Goal: Information Seeking & Learning: Find specific fact

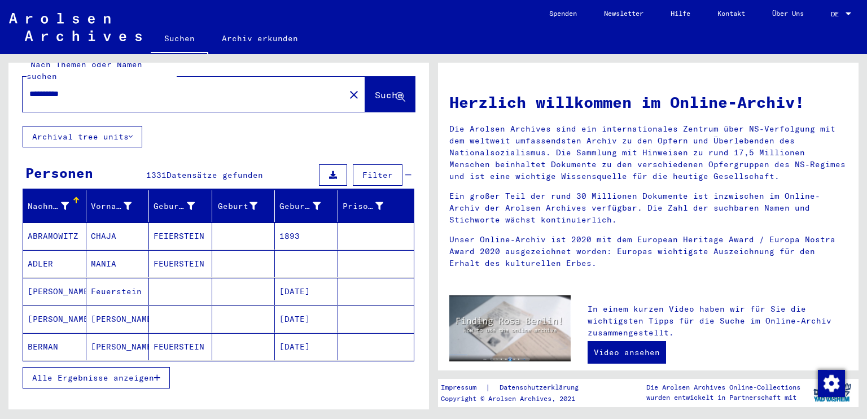
scroll to position [41, 0]
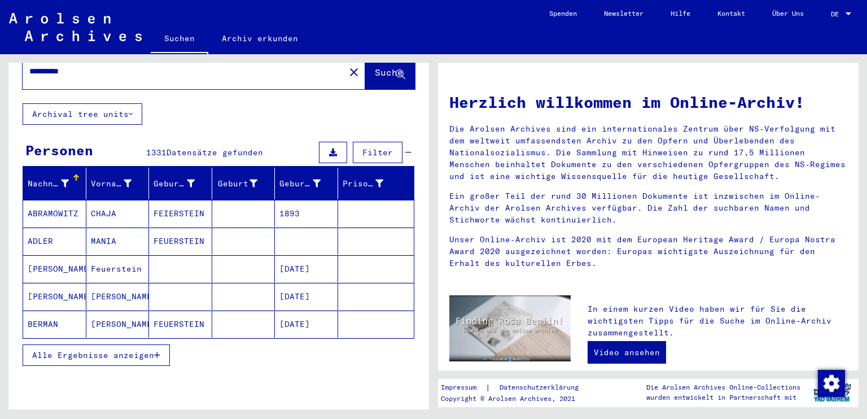
click at [151, 347] on button "Alle Ergebnisse anzeigen" at bounding box center [96, 354] width 147 height 21
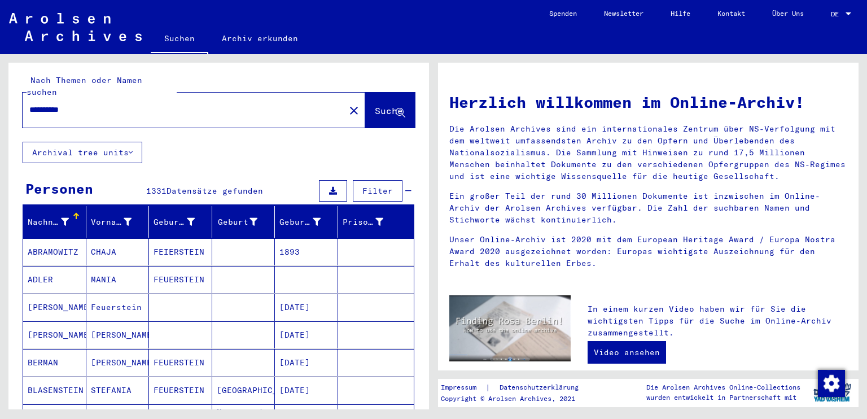
scroll to position [0, 0]
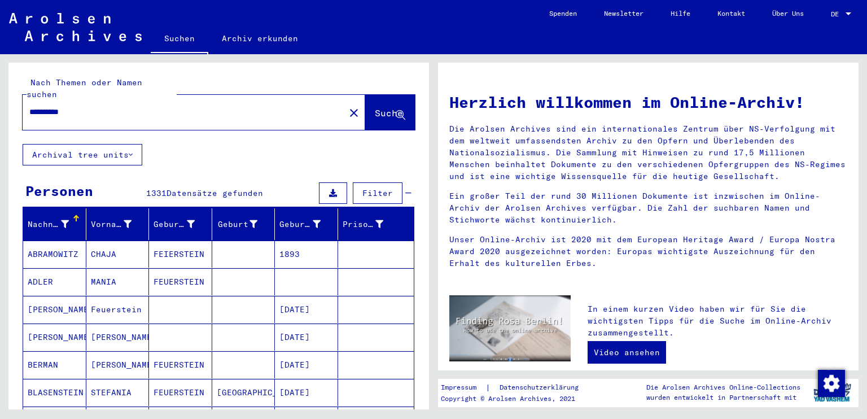
click at [363, 188] on span "Filter" at bounding box center [378, 193] width 30 height 10
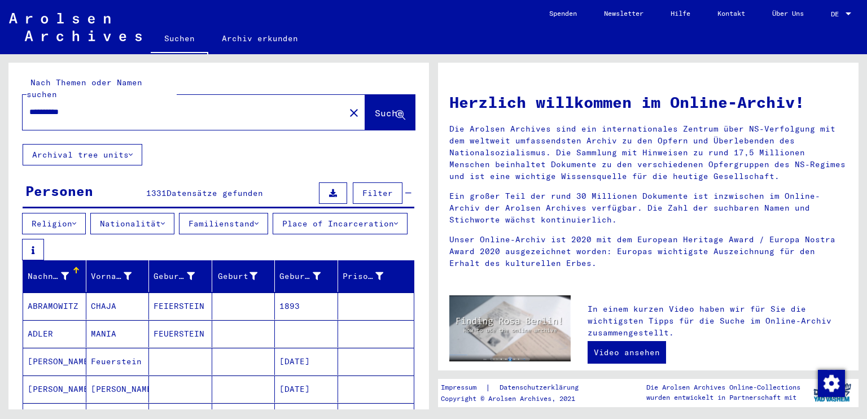
click at [273, 234] on button "Place of Incarceration" at bounding box center [340, 223] width 135 height 21
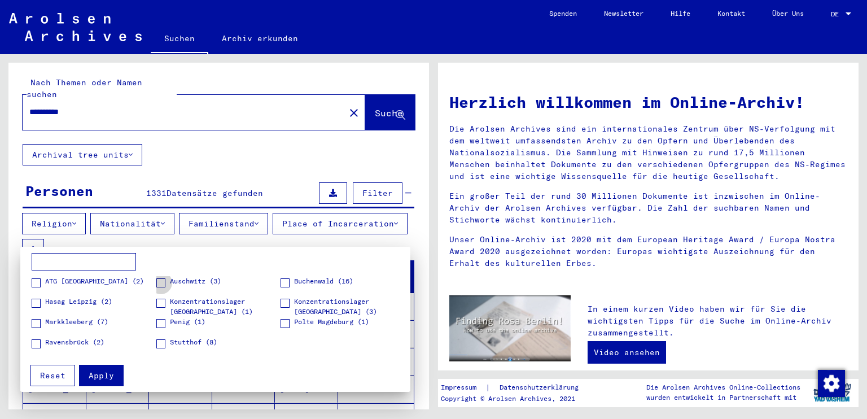
click at [165, 282] on label "Auschwitz (3)" at bounding box center [188, 281] width 65 height 11
click at [104, 372] on span "Apply" at bounding box center [101, 375] width 25 height 10
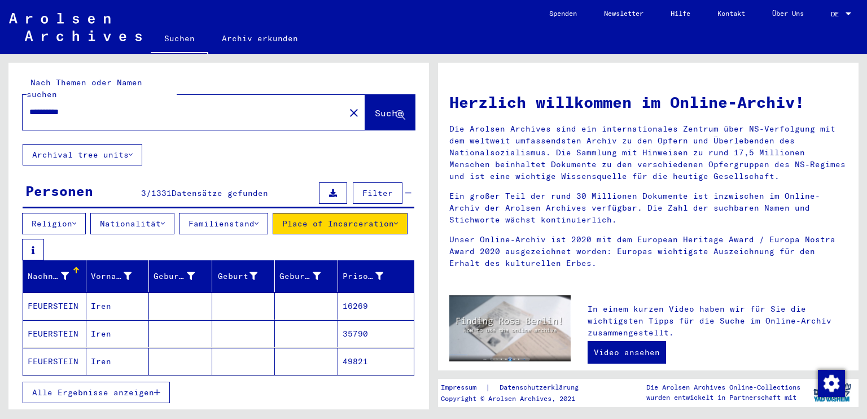
click at [394, 228] on icon at bounding box center [396, 224] width 4 height 8
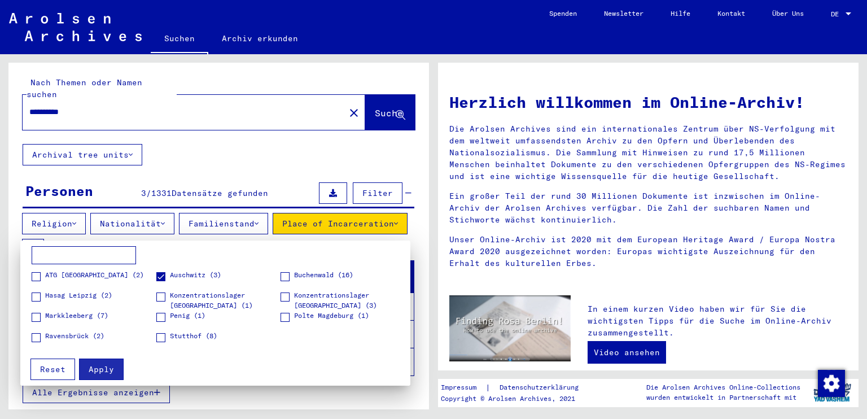
click at [187, 273] on span "Auschwitz (3)" at bounding box center [195, 275] width 51 height 10
click at [106, 364] on span "Apply" at bounding box center [101, 369] width 25 height 10
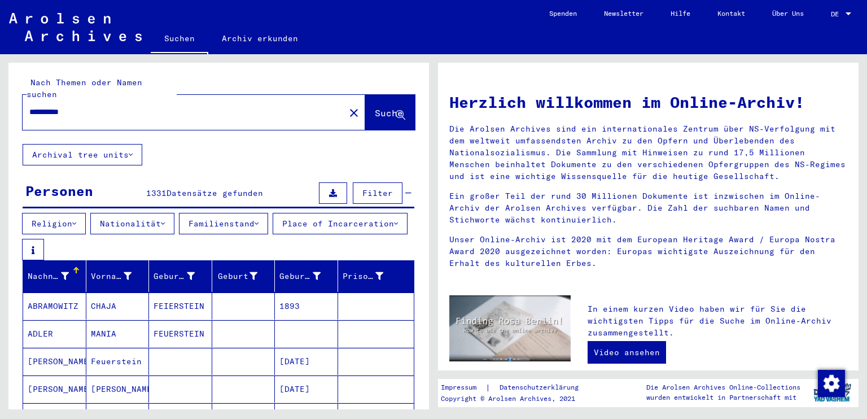
drag, startPoint x: 155, startPoint y: 99, endPoint x: 154, endPoint y: 104, distance: 5.8
click at [154, 106] on input "**********" at bounding box center [180, 112] width 302 height 12
type input "**********"
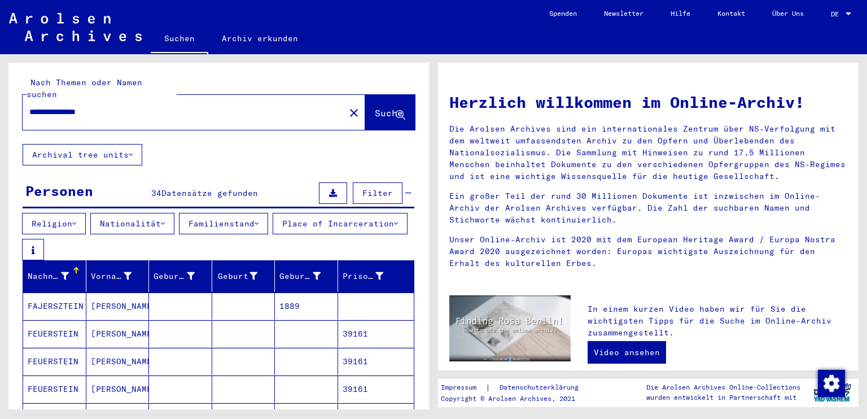
scroll to position [115, 0]
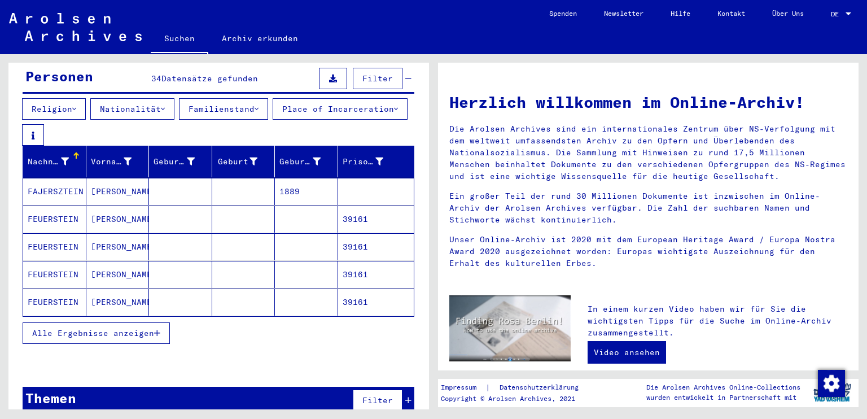
click at [157, 329] on icon "button" at bounding box center [157, 333] width 6 height 8
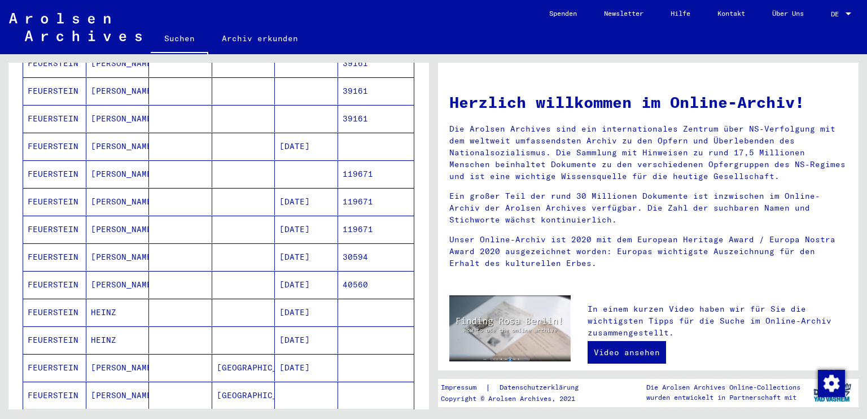
scroll to position [0, 0]
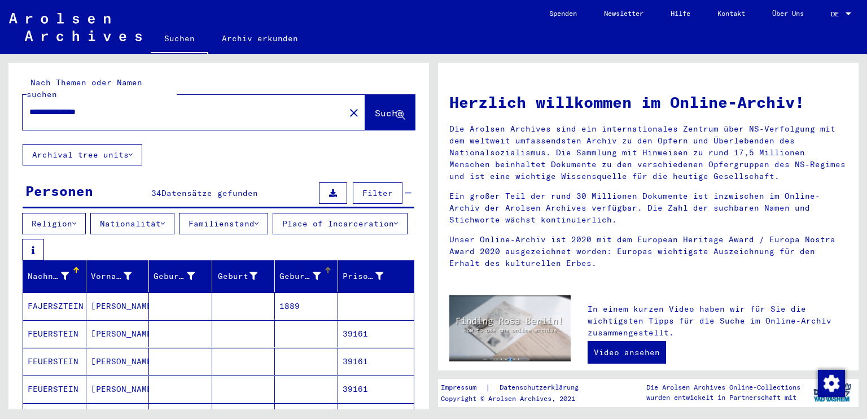
click at [304, 270] on div "Geburtsdatum" at bounding box center [300, 276] width 41 height 12
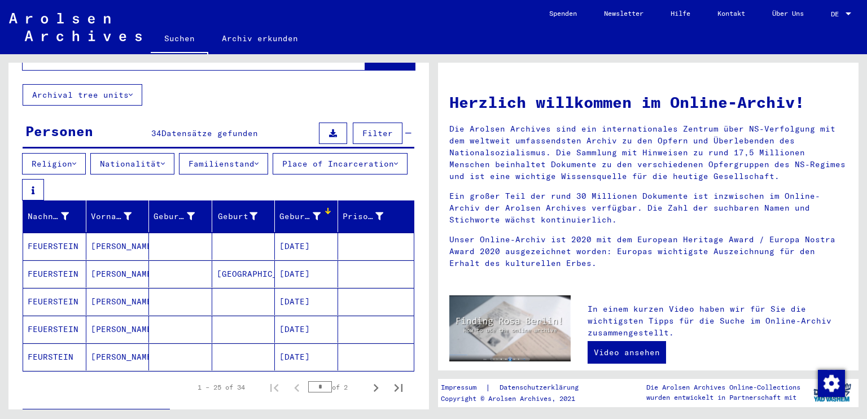
scroll to position [154, 0]
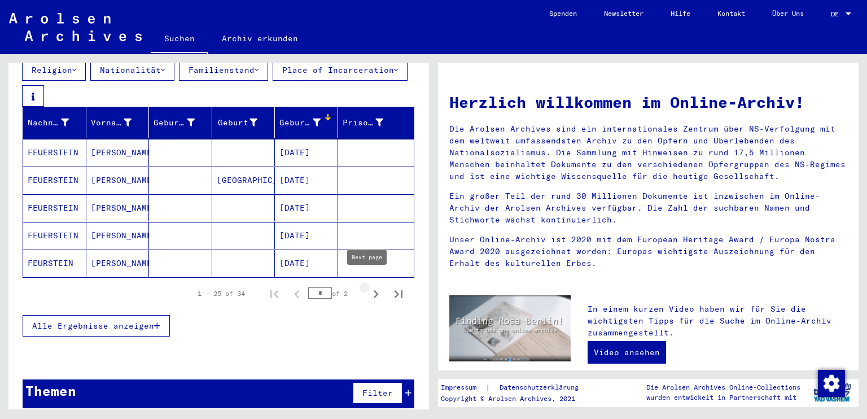
click at [368, 286] on icon "Next page" at bounding box center [376, 294] width 16 height 16
type input "*"
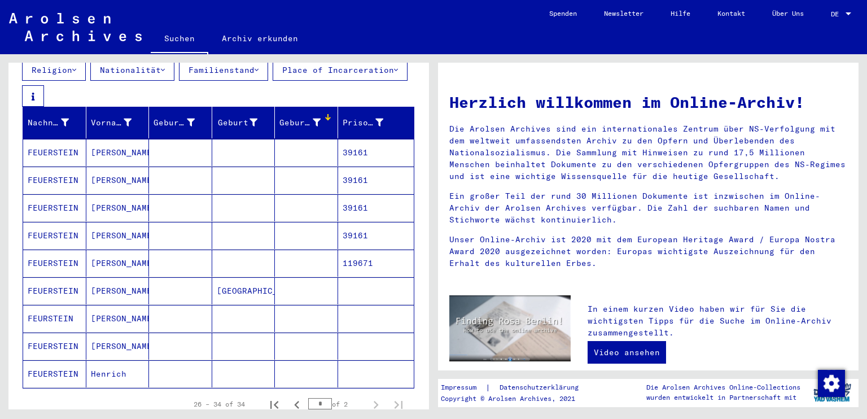
click at [104, 361] on mat-cell "Henrich" at bounding box center [117, 373] width 63 height 27
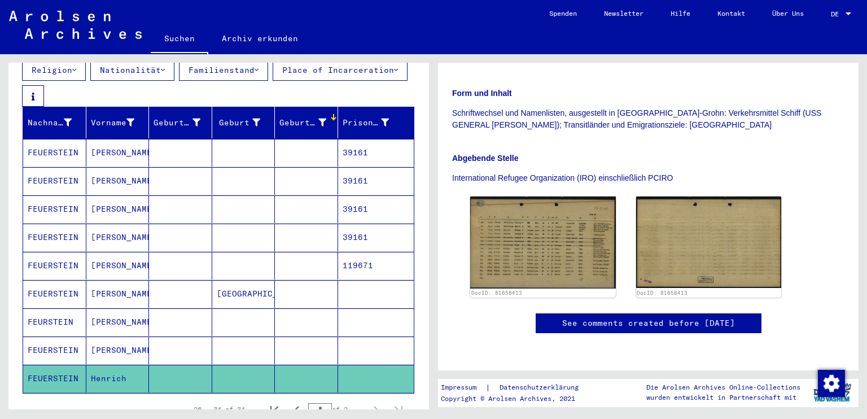
scroll to position [264, 0]
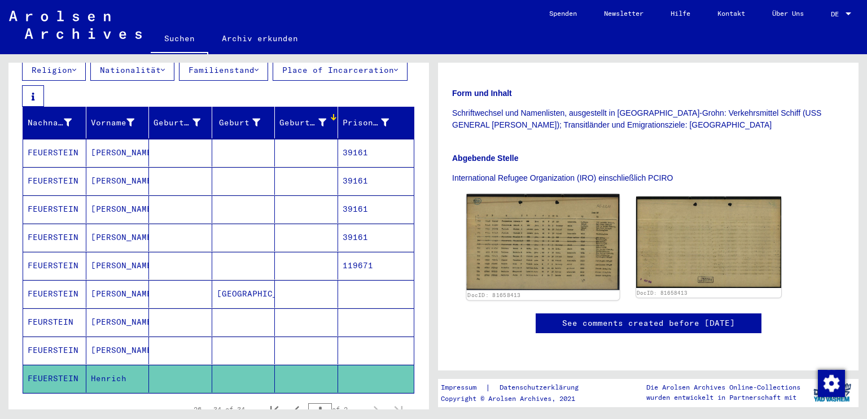
click at [517, 194] on img at bounding box center [543, 242] width 152 height 96
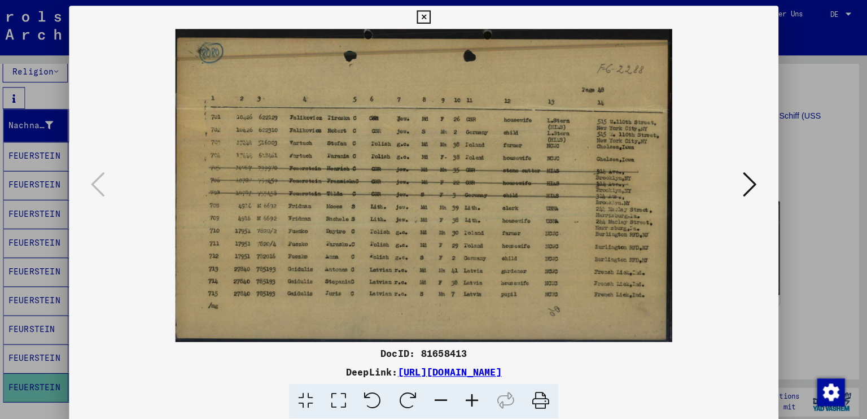
scroll to position [0, 0]
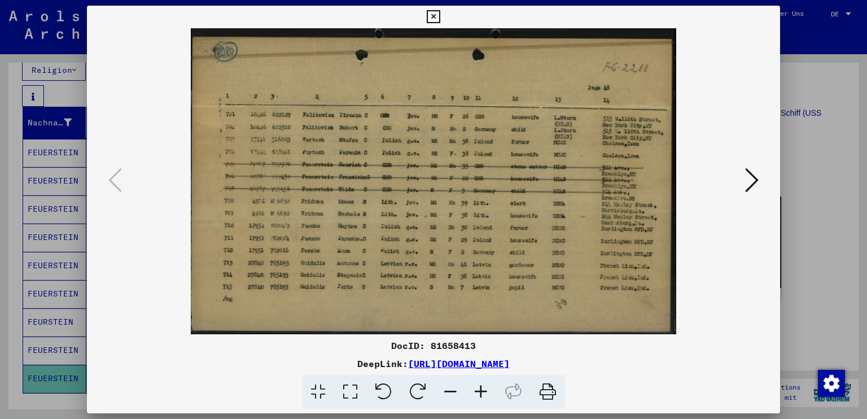
click at [845, 120] on div at bounding box center [433, 209] width 867 height 419
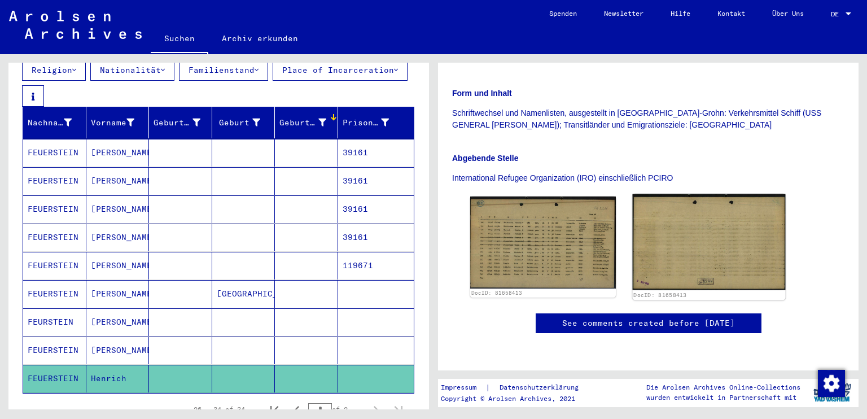
click at [710, 196] on img at bounding box center [708, 242] width 152 height 96
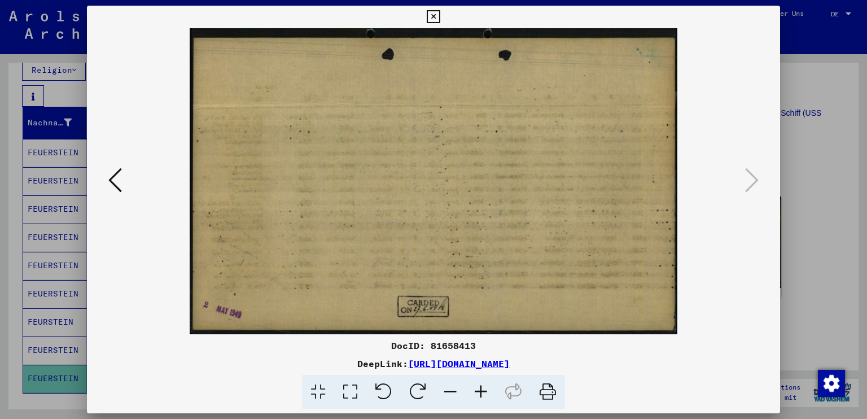
click at [829, 154] on div at bounding box center [433, 209] width 867 height 419
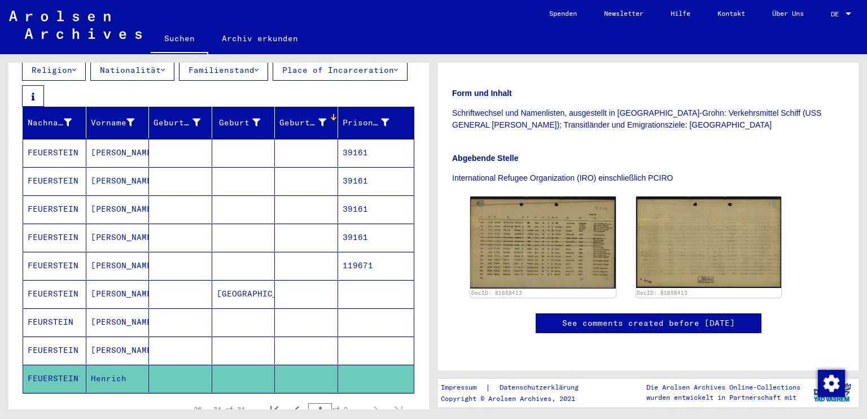
click at [130, 337] on mat-cell "[PERSON_NAME]" at bounding box center [117, 351] width 63 height 28
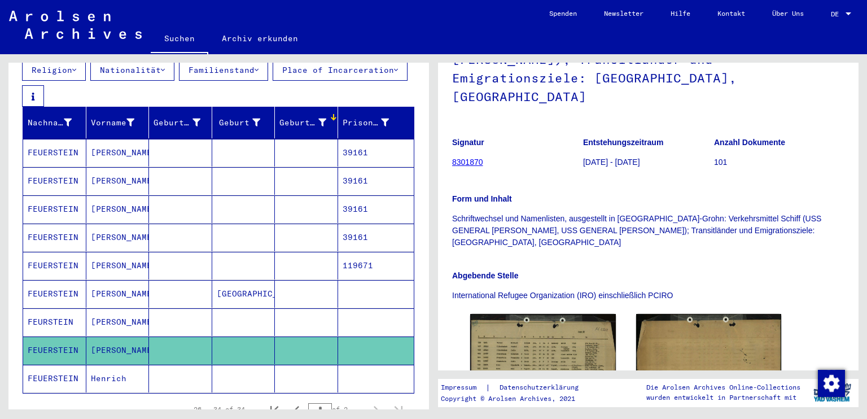
scroll to position [266, 0]
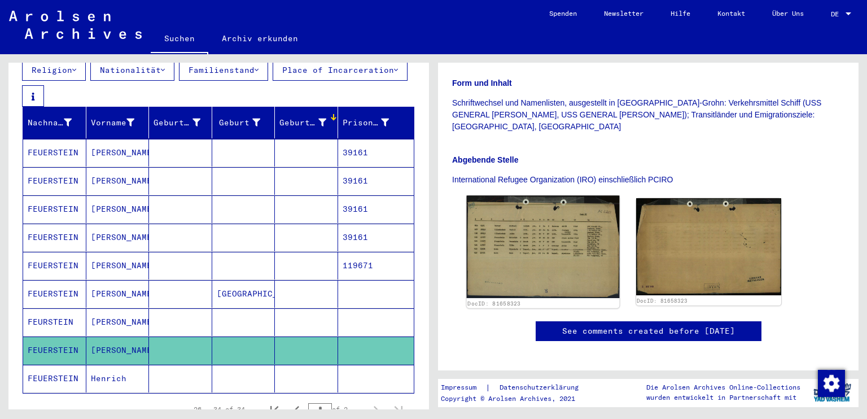
click at [542, 202] on img at bounding box center [543, 246] width 152 height 103
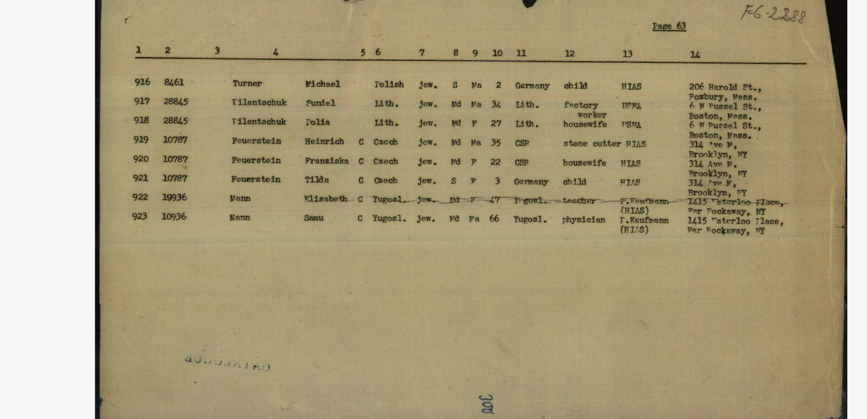
drag, startPoint x: 421, startPoint y: 162, endPoint x: 409, endPoint y: 208, distance: 47.4
click at [409, 208] on img at bounding box center [433, 181] width 617 height 306
click at [407, 211] on img at bounding box center [433, 181] width 617 height 306
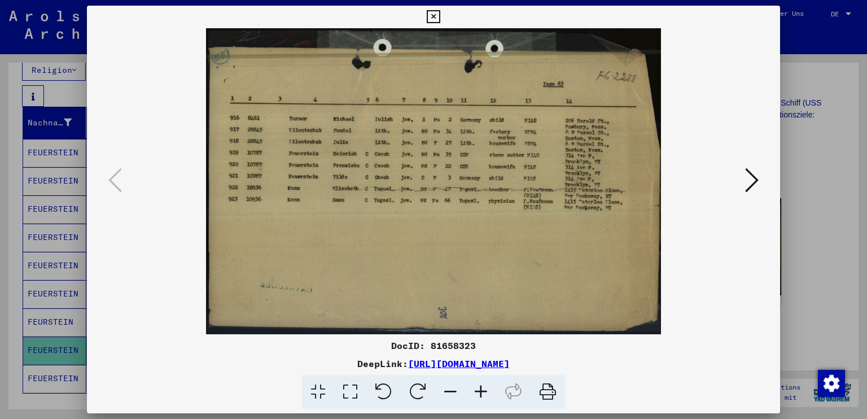
click at [824, 124] on div at bounding box center [433, 209] width 867 height 419
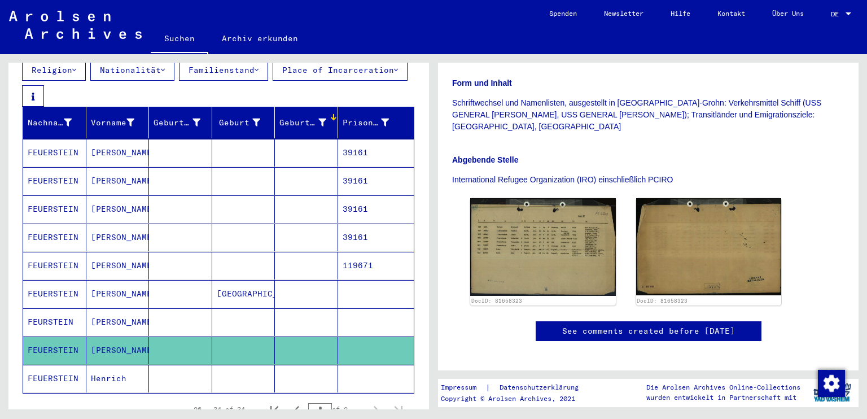
click at [149, 311] on mat-cell at bounding box center [180, 322] width 63 height 28
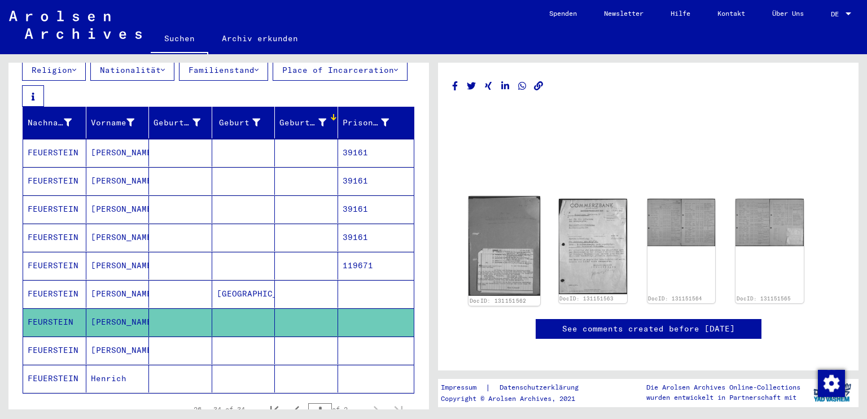
click at [522, 255] on img at bounding box center [505, 246] width 72 height 99
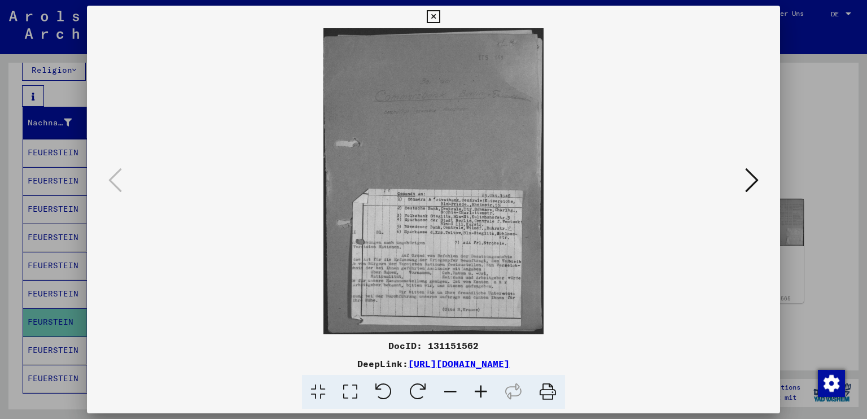
click at [752, 172] on icon at bounding box center [752, 180] width 14 height 27
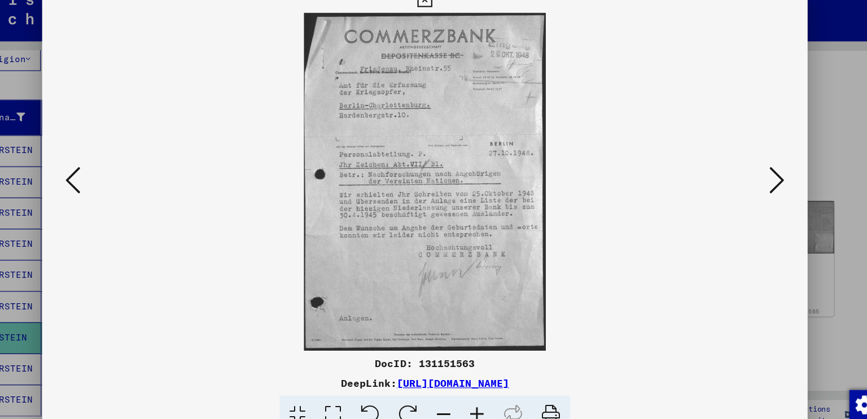
click at [759, 180] on icon at bounding box center [752, 180] width 14 height 27
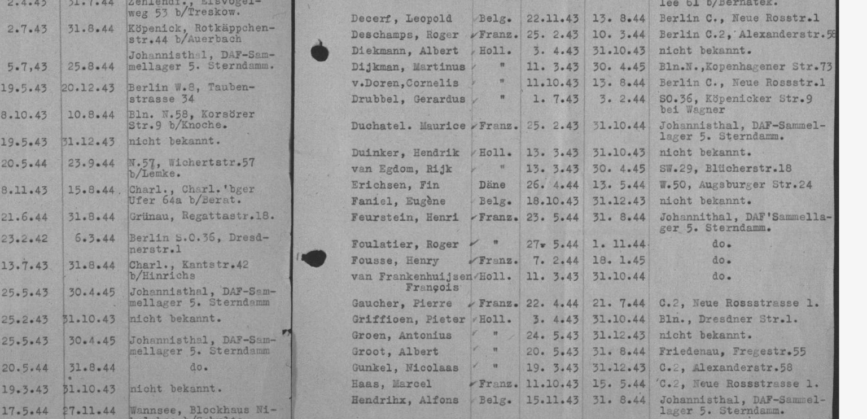
click at [661, 192] on img at bounding box center [433, 181] width 617 height 306
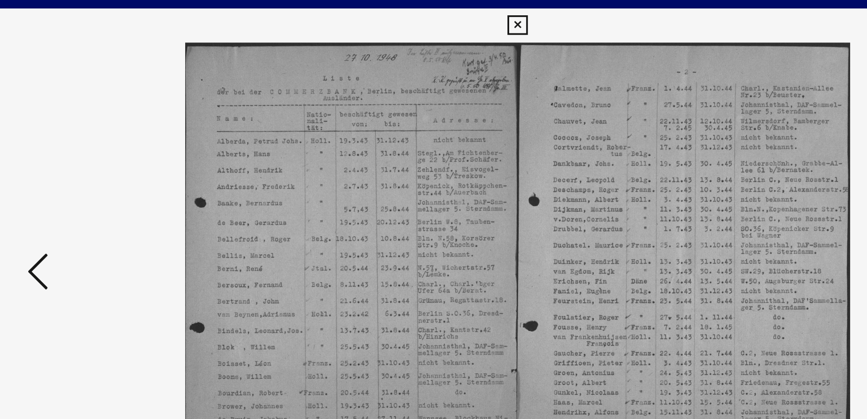
click at [434, 21] on icon at bounding box center [433, 17] width 13 height 14
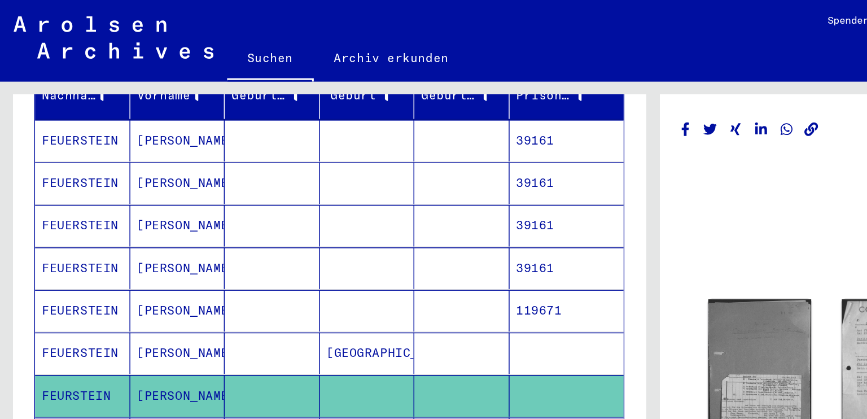
scroll to position [268, 0]
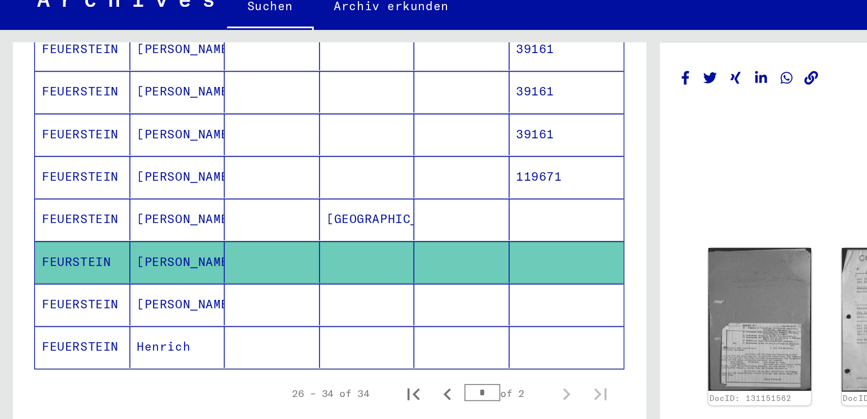
click at [184, 228] on mat-cell at bounding box center [180, 236] width 63 height 28
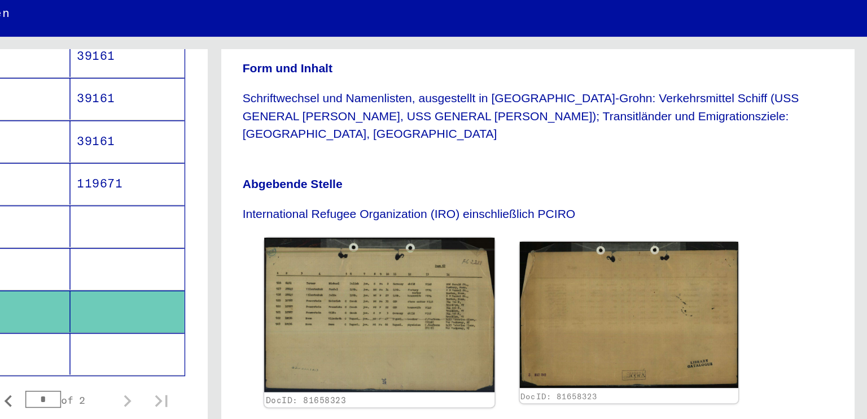
scroll to position [271, 0]
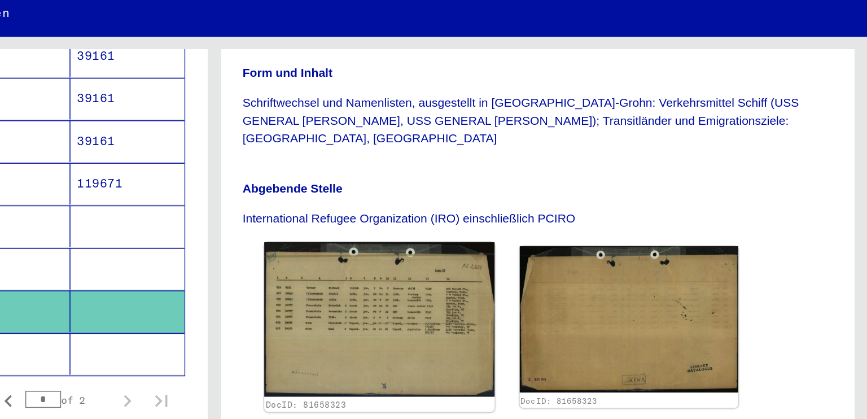
click at [526, 217] on img at bounding box center [543, 241] width 152 height 103
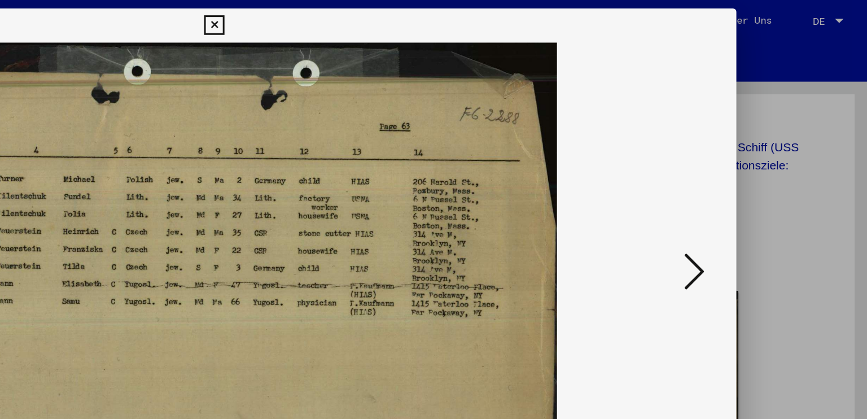
drag, startPoint x: 442, startPoint y: 173, endPoint x: 592, endPoint y: 159, distance: 150.4
click at [592, 159] on img at bounding box center [433, 181] width 617 height 306
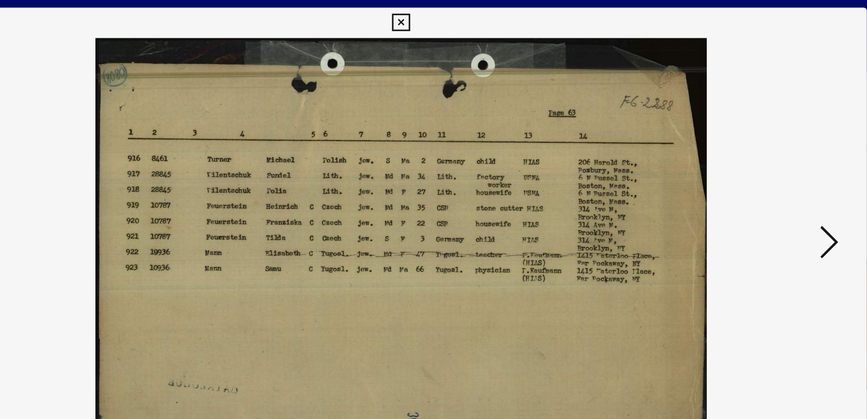
click at [743, 50] on div at bounding box center [434, 181] width 694 height 306
click at [434, 19] on icon at bounding box center [433, 17] width 13 height 14
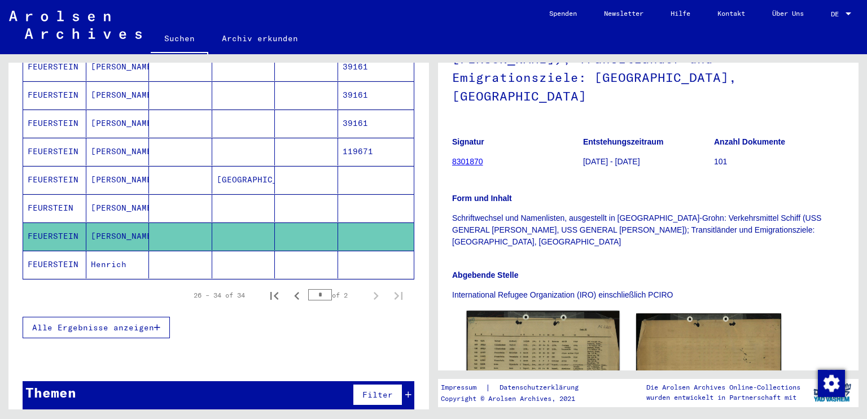
scroll to position [137, 0]
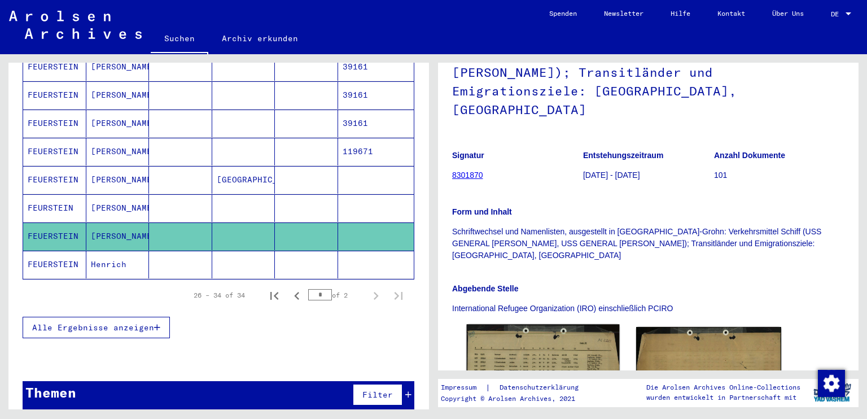
click at [529, 324] on img at bounding box center [543, 375] width 152 height 103
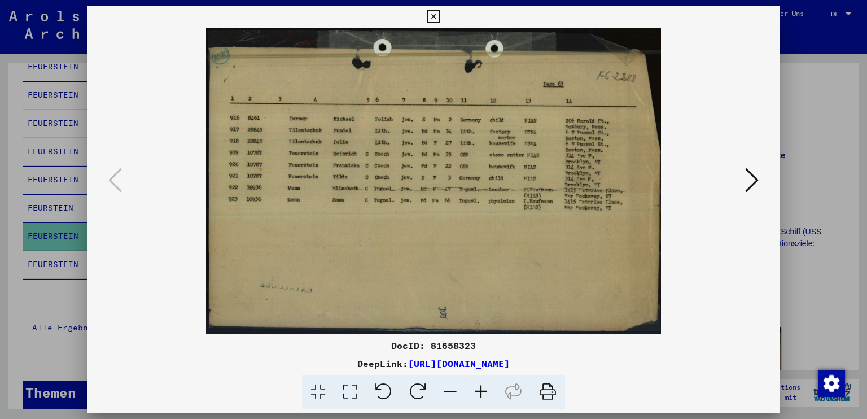
click at [754, 198] on div at bounding box center [434, 181] width 694 height 306
click at [747, 178] on icon at bounding box center [752, 180] width 14 height 27
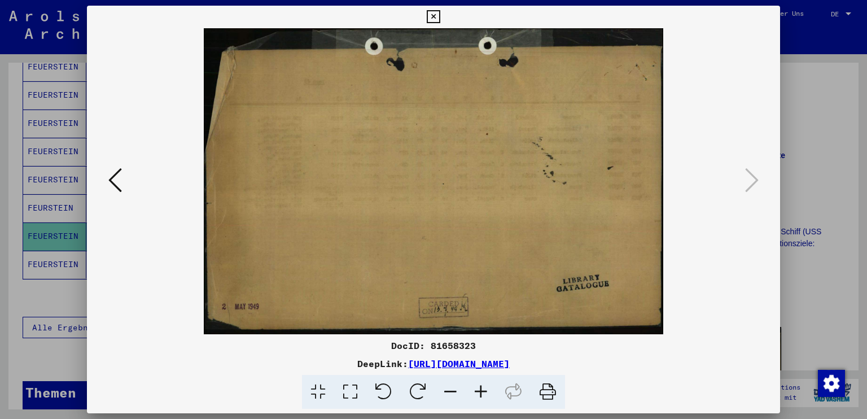
click at [152, 182] on img at bounding box center [433, 181] width 617 height 306
click at [125, 181] on img at bounding box center [433, 181] width 617 height 306
click at [119, 181] on icon at bounding box center [115, 180] width 14 height 27
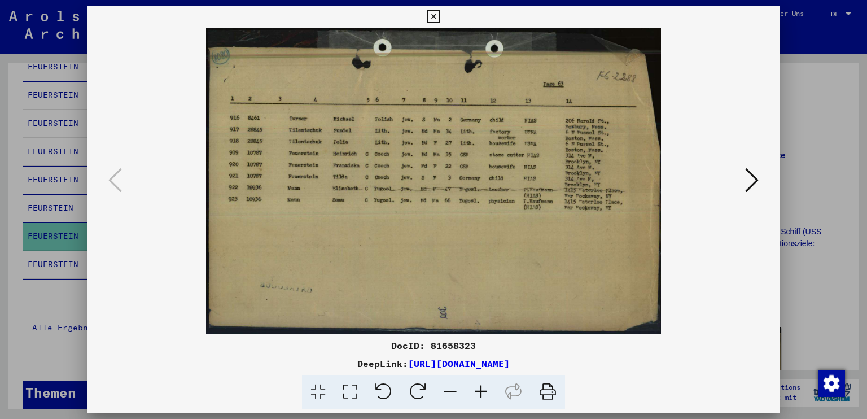
click at [800, 176] on div at bounding box center [433, 209] width 867 height 419
